Goal: Navigation & Orientation: Find specific page/section

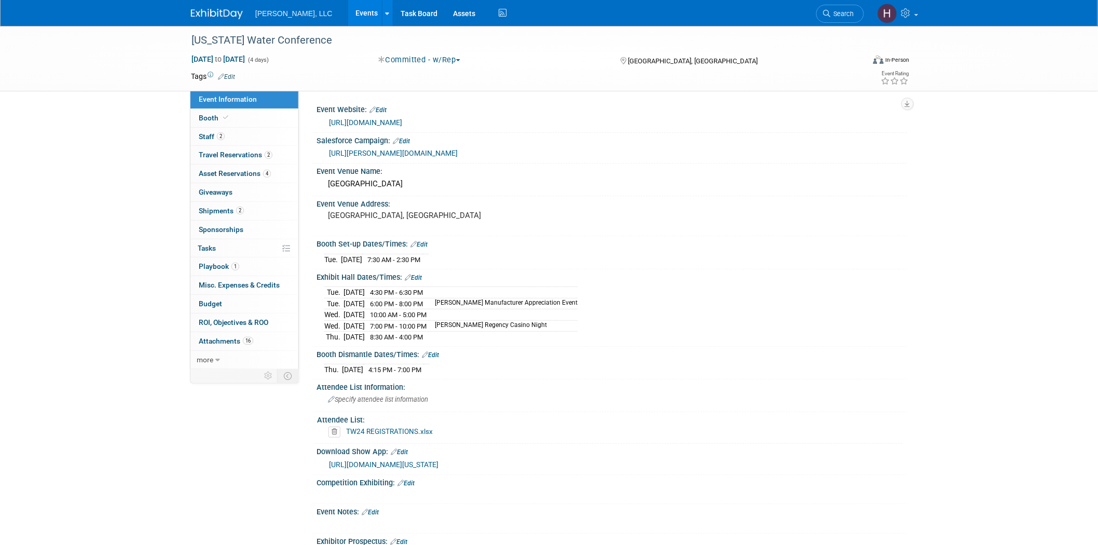
click at [348, 9] on link "Events" at bounding box center [367, 13] width 38 height 26
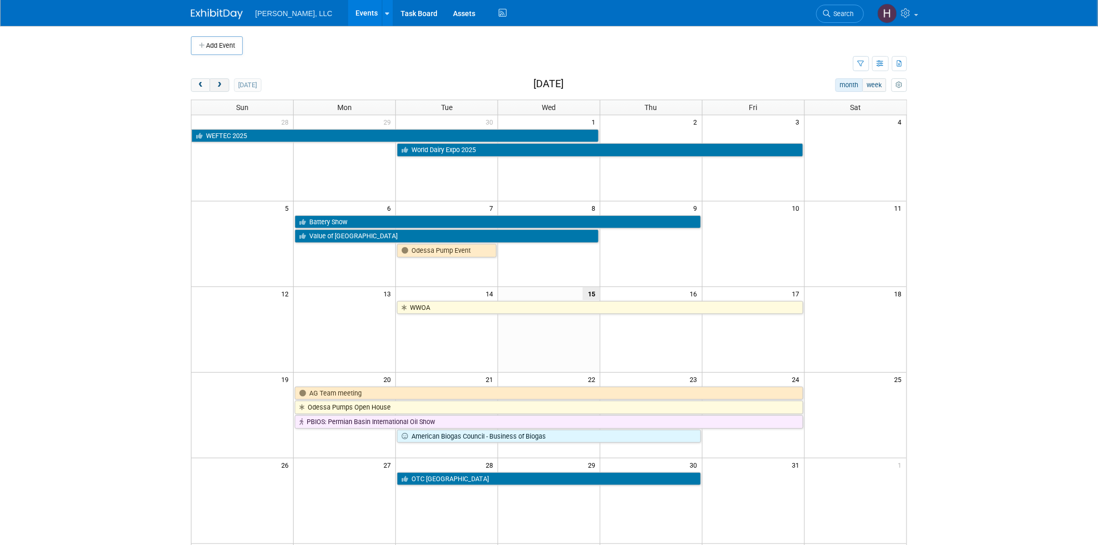
click at [220, 84] on span "next" at bounding box center [219, 85] width 8 height 7
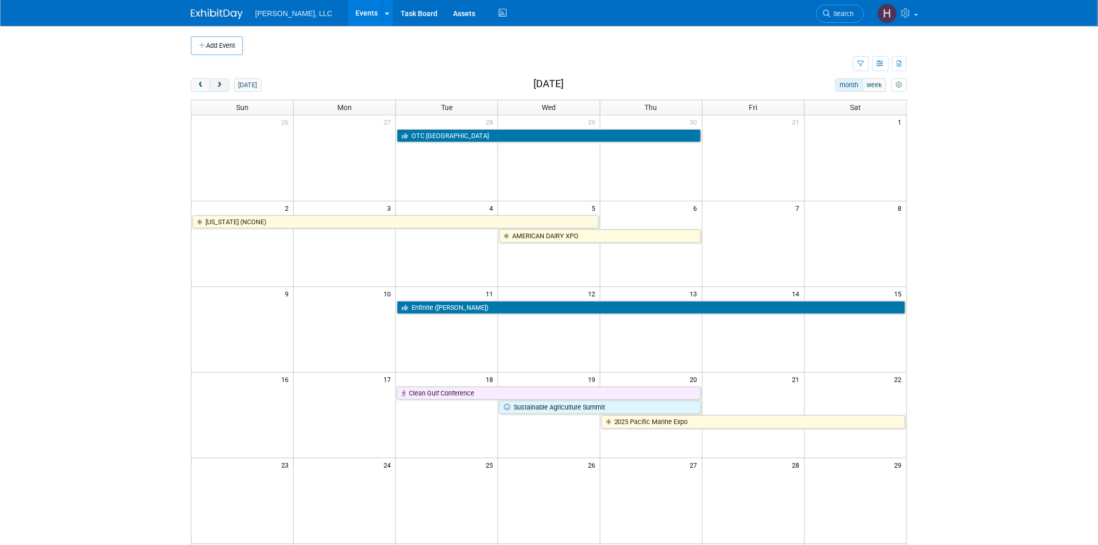
click at [220, 84] on span "next" at bounding box center [219, 85] width 8 height 7
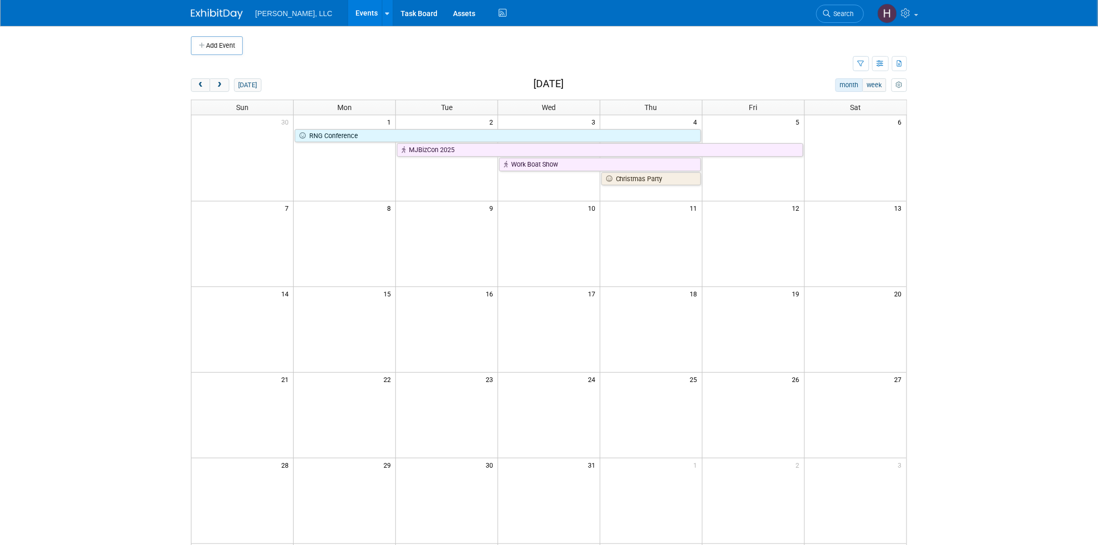
click at [348, 4] on link "Events" at bounding box center [367, 13] width 38 height 26
